Goal: Information Seeking & Learning: Learn about a topic

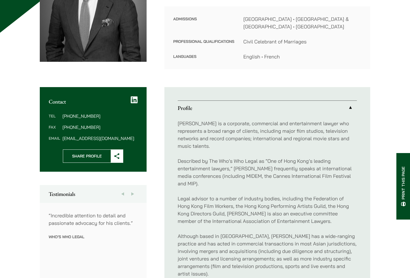
scroll to position [135, 0]
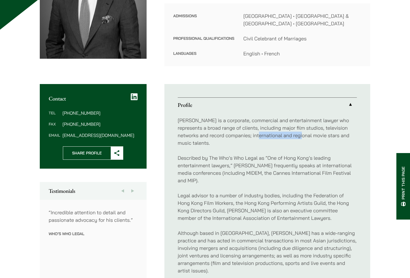
drag, startPoint x: 248, startPoint y: 136, endPoint x: 292, endPoint y: 137, distance: 44.3
click at [292, 137] on p "[PERSON_NAME] is a corporate, commercial and entertainment lawyer who represent…" at bounding box center [267, 132] width 179 height 30
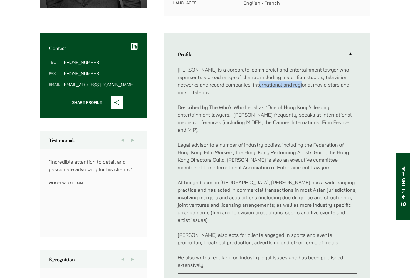
scroll to position [193, 0]
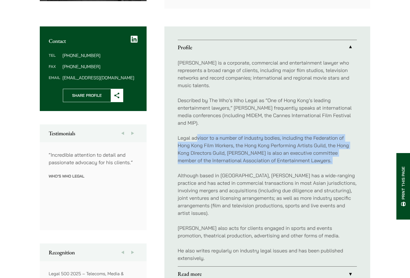
drag, startPoint x: 197, startPoint y: 130, endPoint x: 276, endPoint y: 164, distance: 86.2
click at [276, 164] on div "[PERSON_NAME] is a corporate, commercial and entertainment lawyer who represent…" at bounding box center [267, 161] width 179 height 212
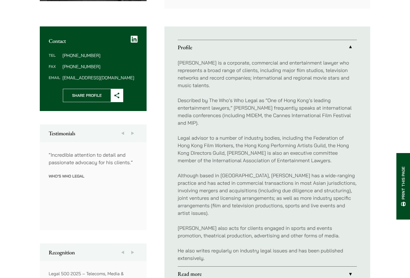
click at [279, 146] on p "Legal advisor to a number of industry bodies, including the Federation of Hong …" at bounding box center [267, 149] width 179 height 30
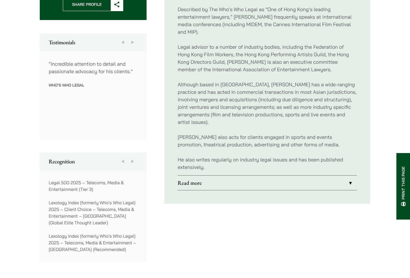
scroll to position [337, 0]
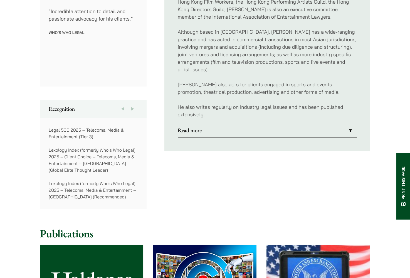
click at [340, 126] on link "Read more" at bounding box center [267, 130] width 179 height 14
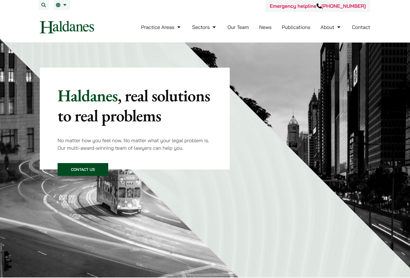
click at [236, 26] on link "Our Team" at bounding box center [238, 27] width 21 height 6
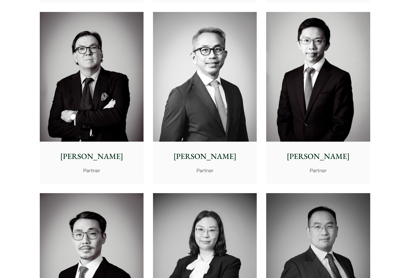
scroll to position [683, 0]
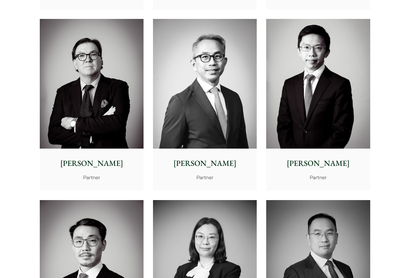
click at [103, 94] on img at bounding box center [92, 84] width 104 height 130
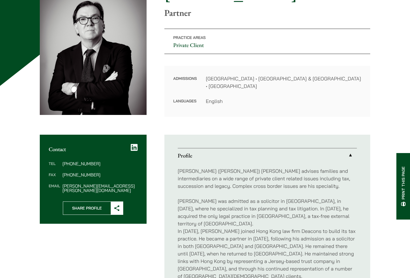
scroll to position [80, 0]
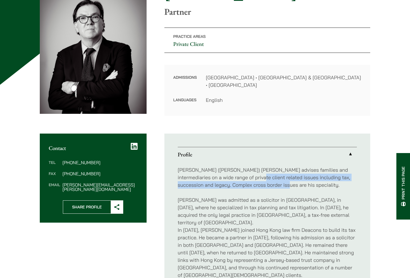
drag, startPoint x: 238, startPoint y: 177, endPoint x: 272, endPoint y: 182, distance: 33.8
click at [272, 182] on p "William (Bill) Ahern advises families and intermediaries on a wide range of pri…" at bounding box center [267, 177] width 179 height 23
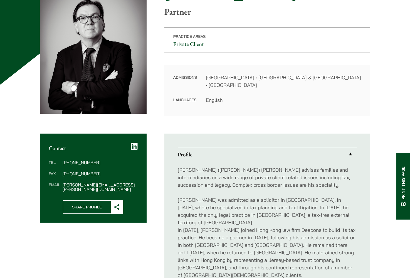
click at [293, 186] on p "William (Bill) Ahern advises families and intermediaries on a wide range of pri…" at bounding box center [267, 177] width 179 height 23
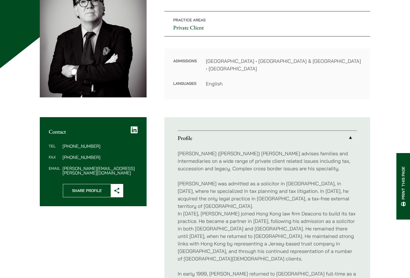
scroll to position [101, 0]
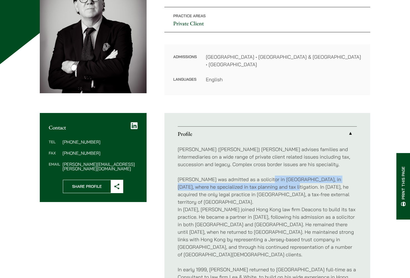
drag, startPoint x: 261, startPoint y: 177, endPoint x: 269, endPoint y: 182, distance: 9.2
click at [269, 182] on p "Bill was admitted as a solicitor in Brisbane, in 1980, where he specialized in …" at bounding box center [267, 217] width 179 height 83
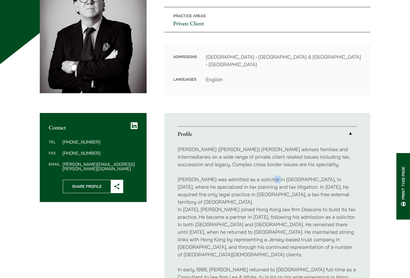
click at [268, 202] on p "Bill was admitted as a solicitor in Brisbane, in 1980, where he specialized in …" at bounding box center [267, 217] width 179 height 83
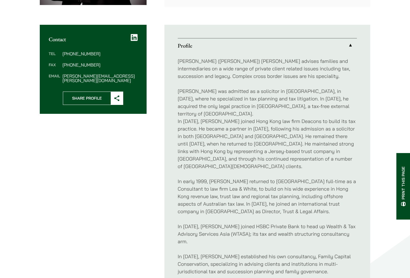
scroll to position [197, 0]
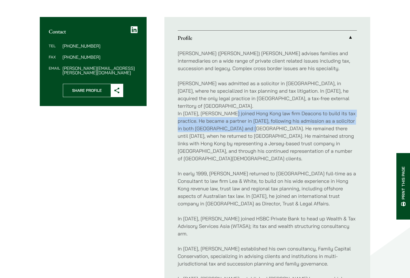
drag, startPoint x: 227, startPoint y: 105, endPoint x: 253, endPoint y: 117, distance: 28.4
click at [253, 117] on p "Bill was admitted as a solicitor in Brisbane, in 1980, where he specialized in …" at bounding box center [267, 121] width 179 height 83
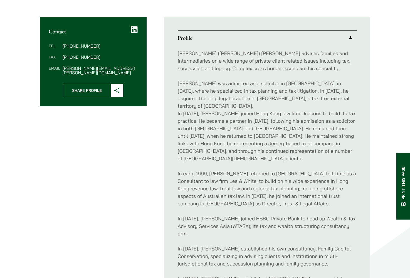
click at [267, 117] on p "Bill was admitted as a solicitor in Brisbane, in 1980, where he specialized in …" at bounding box center [267, 121] width 179 height 83
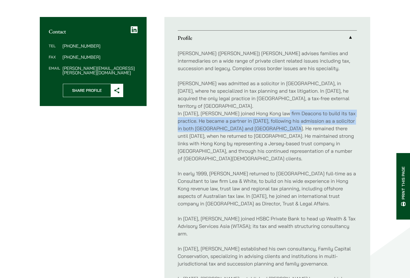
drag, startPoint x: 278, startPoint y: 108, endPoint x: 291, endPoint y: 119, distance: 17.0
click at [291, 119] on p "Bill was admitted as a solicitor in Brisbane, in 1980, where he specialized in …" at bounding box center [267, 121] width 179 height 83
click at [265, 128] on p "Bill was admitted as a solicitor in Brisbane, in 1980, where he specialized in …" at bounding box center [267, 121] width 179 height 83
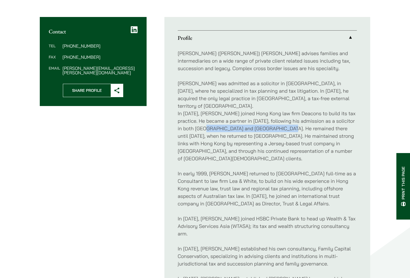
drag, startPoint x: 209, startPoint y: 123, endPoint x: 286, endPoint y: 121, distance: 76.9
click at [286, 121] on p "Bill was admitted as a solicitor in Brisbane, in 1980, where he specialized in …" at bounding box center [267, 121] width 179 height 83
click at [289, 121] on p "Bill was admitted as a solicitor in Brisbane, in 1980, where he specialized in …" at bounding box center [267, 121] width 179 height 83
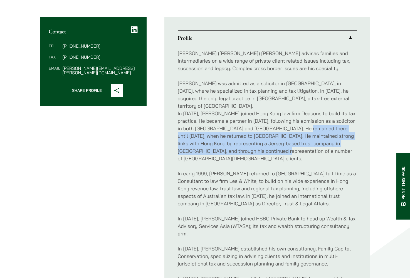
drag, startPoint x: 301, startPoint y: 121, endPoint x: 290, endPoint y: 138, distance: 20.3
click at [291, 138] on p "Bill was admitted as a solicitor in Brisbane, in 1980, where he specialized in …" at bounding box center [267, 121] width 179 height 83
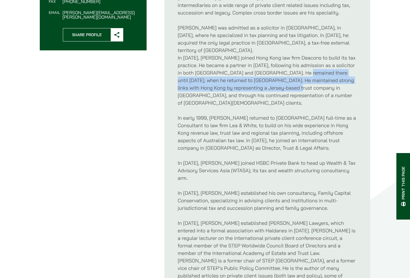
scroll to position [253, 0]
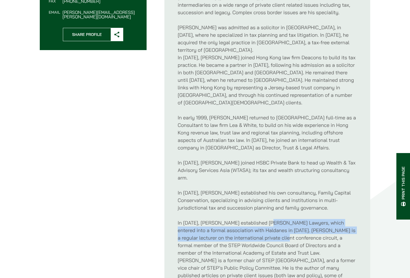
drag, startPoint x: 265, startPoint y: 206, endPoint x: 268, endPoint y: 219, distance: 13.2
click at [268, 219] on p "In February 2016, Bill established Ahern Lawyers, which entered into a formal a…" at bounding box center [267, 256] width 179 height 75
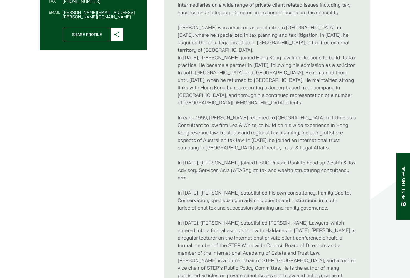
click at [268, 221] on p "In February 2016, Bill established Ahern Lawyers, which entered into a formal a…" at bounding box center [267, 256] width 179 height 75
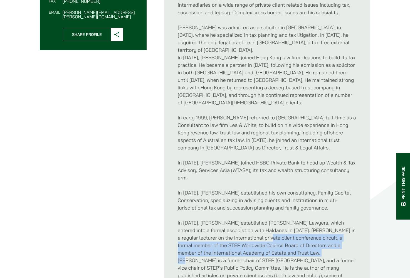
drag, startPoint x: 251, startPoint y: 221, endPoint x: 293, endPoint y: 237, distance: 45.0
click at [293, 237] on p "In February 2016, Bill established Ahern Lawyers, which entered into a formal a…" at bounding box center [267, 256] width 179 height 75
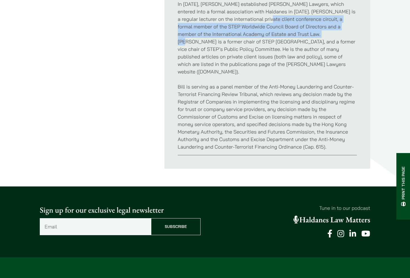
scroll to position [379, 0]
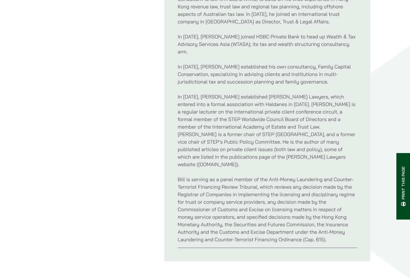
click at [217, 129] on p "In February 2016, Bill established Ahern Lawyers, which entered into a formal a…" at bounding box center [267, 130] width 179 height 75
drag, startPoint x: 228, startPoint y: 143, endPoint x: 180, endPoint y: 142, distance: 48.7
click at [180, 142] on p "In February 2016, Bill established Ahern Lawyers, which entered into a formal a…" at bounding box center [267, 130] width 179 height 75
copy p "www.ahernlawyers.hk"
